Goal: Task Accomplishment & Management: Manage account settings

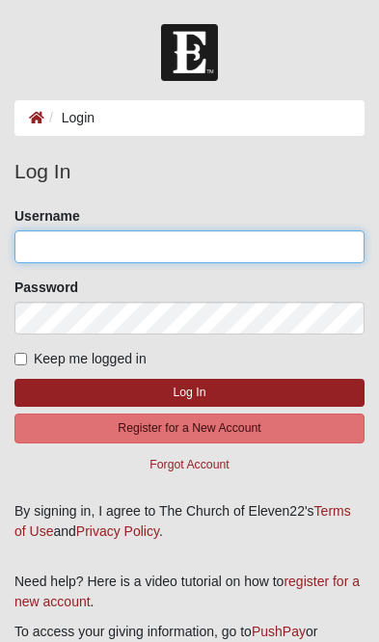
click at [183, 242] on input "Username" at bounding box center [189, 246] width 350 height 33
type input "[EMAIL_ADDRESS][DOMAIN_NAME]"
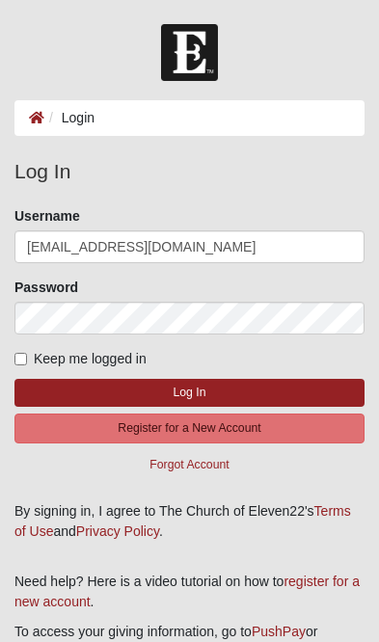
click at [189, 391] on button "Log In" at bounding box center [189, 393] width 350 height 28
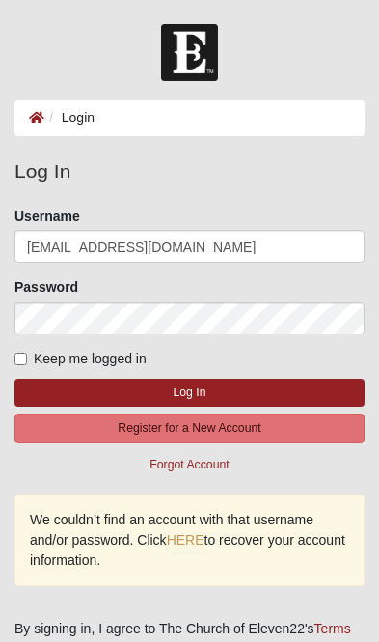
click at [220, 392] on button "Log In" at bounding box center [189, 393] width 350 height 28
click at [210, 386] on button "Log In" at bounding box center [189, 393] width 350 height 28
click at [38, 351] on span "Keep me logged in" at bounding box center [90, 358] width 113 height 15
click at [27, 353] on input "Keep me logged in" at bounding box center [20, 359] width 13 height 13
checkbox input "true"
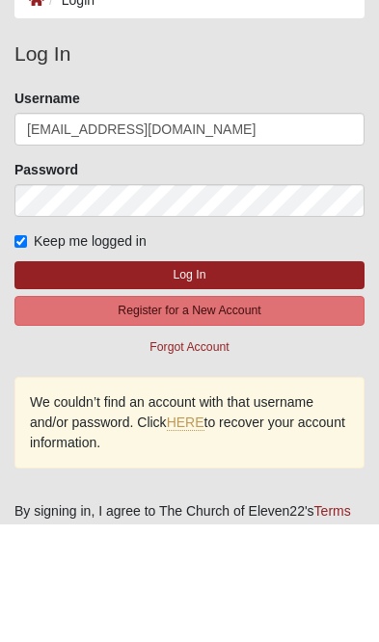
click at [232, 379] on button "Log In" at bounding box center [189, 393] width 350 height 28
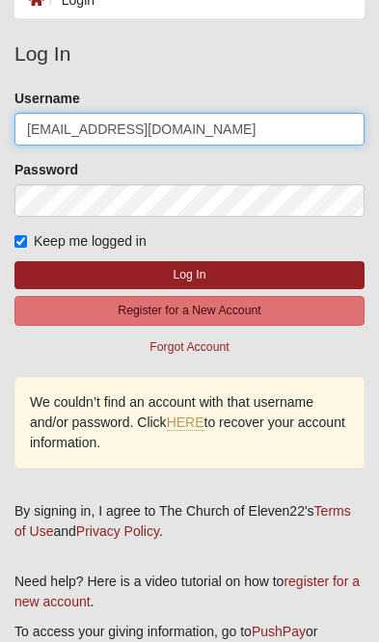
click at [245, 124] on input "[EMAIL_ADDRESS][DOMAIN_NAME]" at bounding box center [189, 129] width 350 height 33
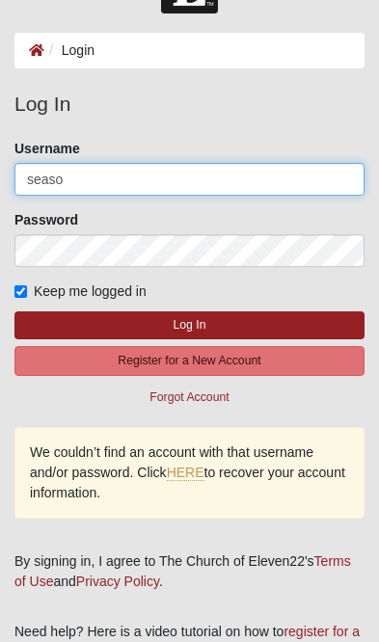
type input "seas"
type input "Robinsmit"
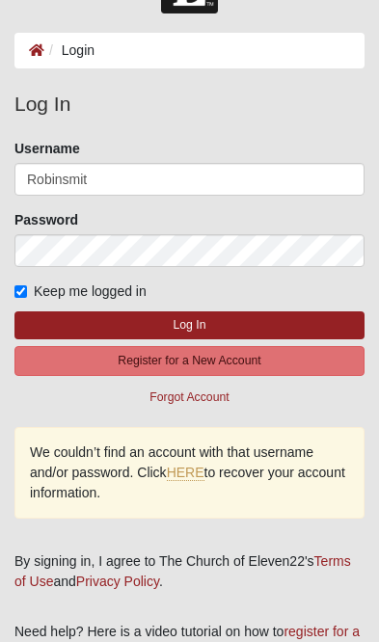
click at [215, 322] on button "Log In" at bounding box center [189, 325] width 350 height 28
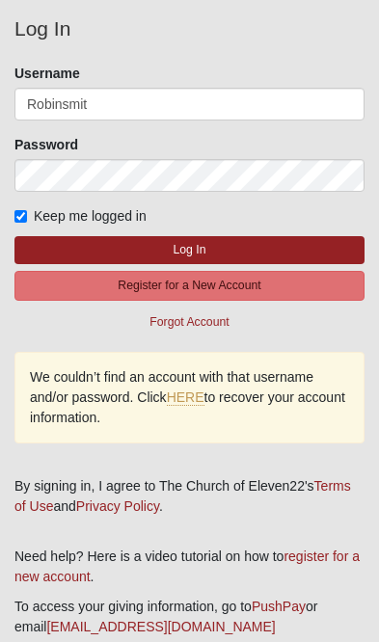
scroll to position [0, 0]
